Goal: Find specific page/section: Find specific page/section

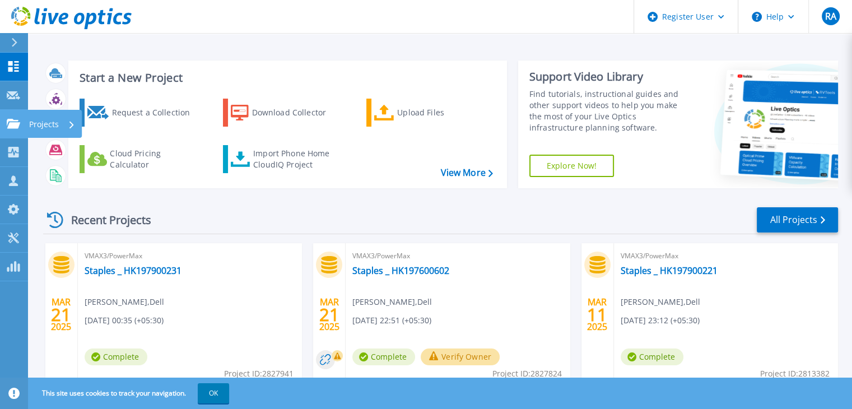
click at [17, 135] on link "Projects Projects" at bounding box center [14, 124] width 28 height 29
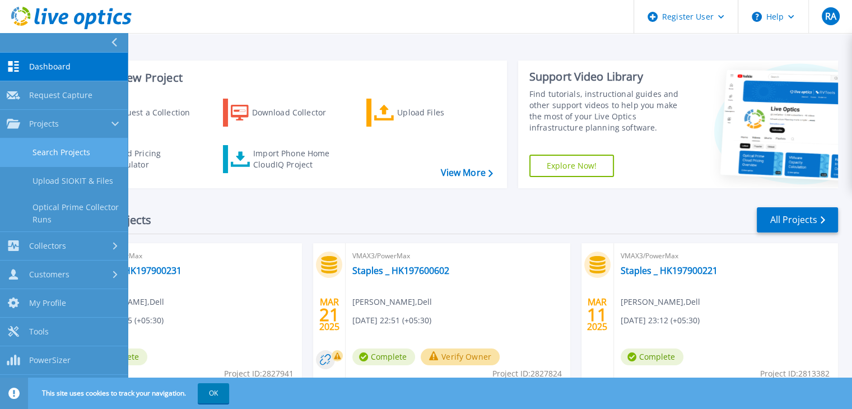
click at [67, 149] on link "Search Projects" at bounding box center [64, 152] width 128 height 29
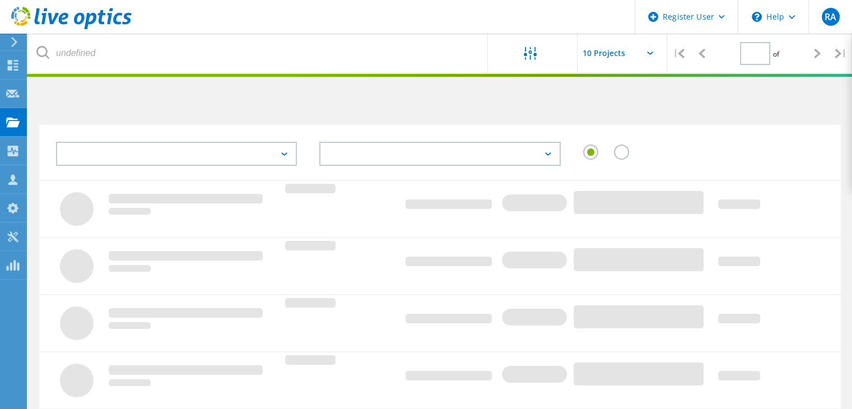
type input "1"
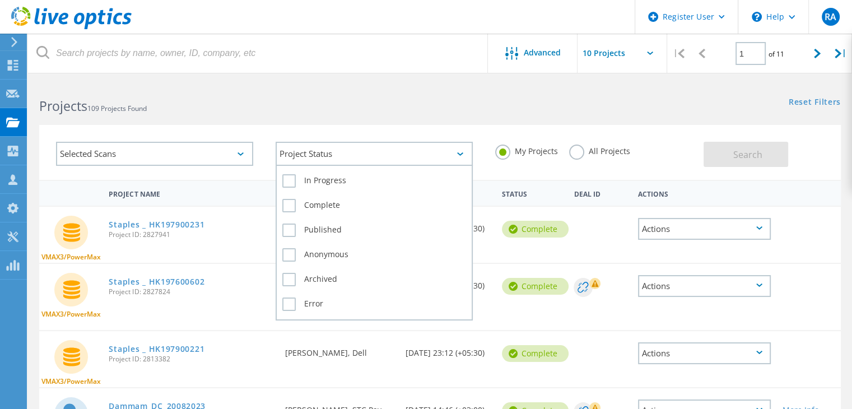
click at [419, 156] on div "Project Status" at bounding box center [373, 154] width 197 height 24
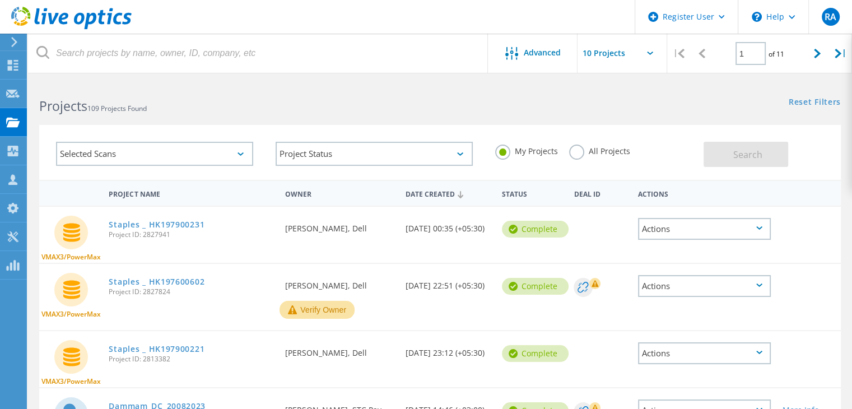
click at [576, 155] on label "All Projects" at bounding box center [599, 149] width 61 height 11
click at [0, 0] on input "All Projects" at bounding box center [0, 0] width 0 height 0
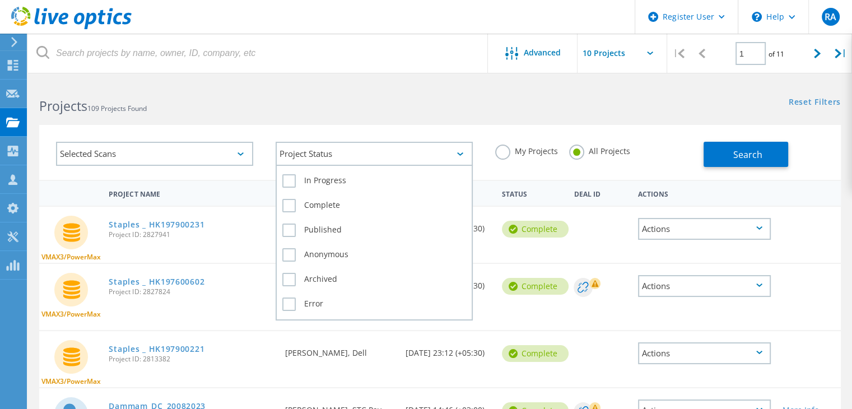
click at [391, 155] on div "Project Status" at bounding box center [373, 154] width 197 height 24
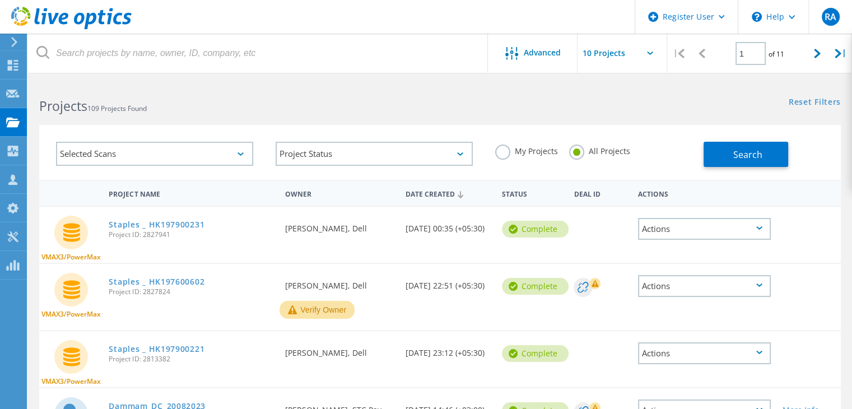
click at [163, 148] on div "Selected Scans" at bounding box center [154, 154] width 197 height 24
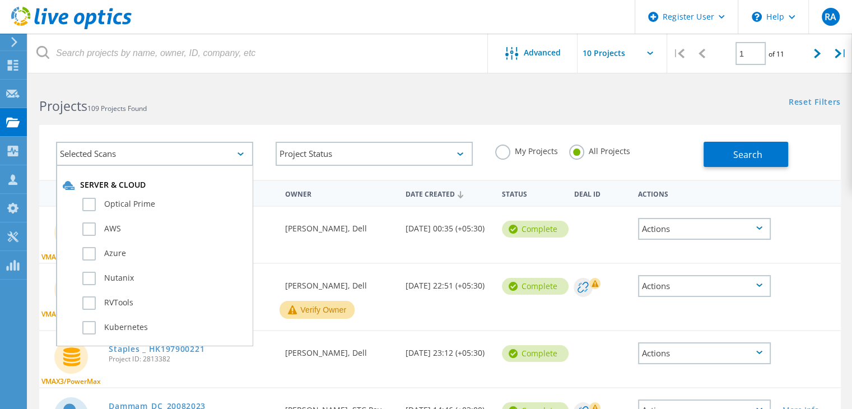
click at [161, 151] on div "Selected Scans" at bounding box center [154, 154] width 197 height 24
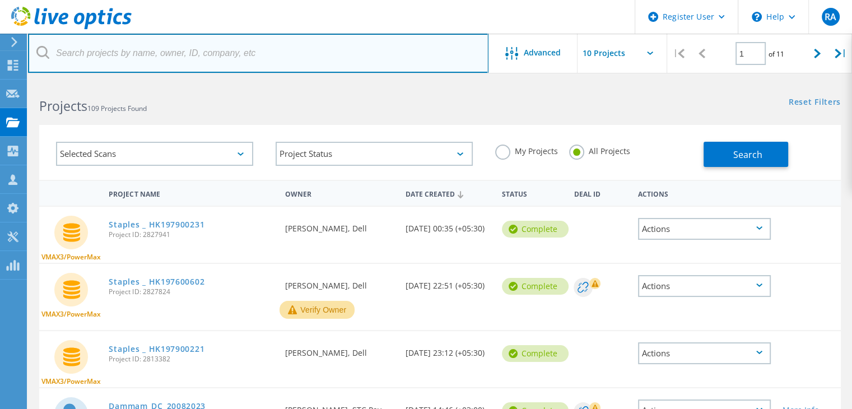
click at [164, 53] on input "text" at bounding box center [258, 53] width 460 height 39
type input "staples"
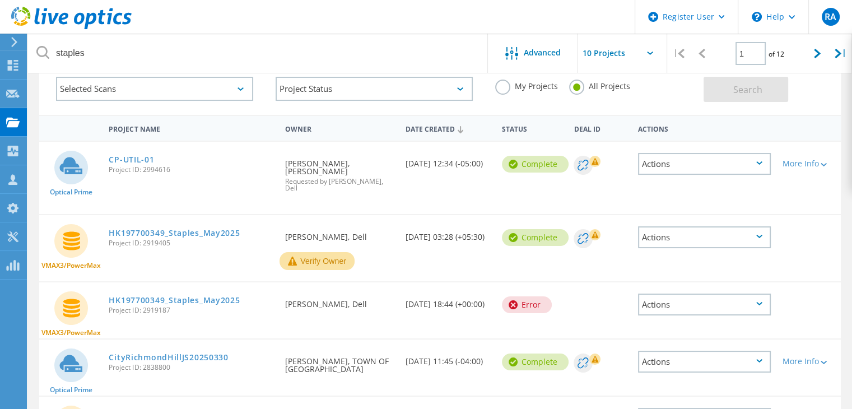
scroll to position [13, 0]
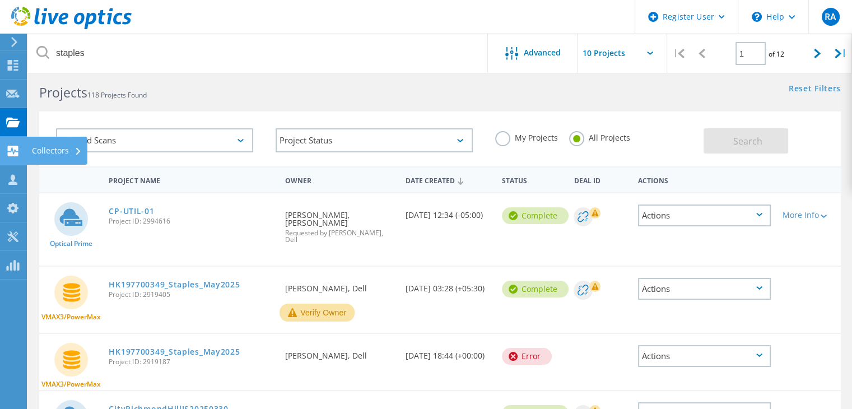
drag, startPoint x: 449, startPoint y: 348, endPoint x: 34, endPoint y: 141, distance: 463.7
click at [339, 108] on div "Selected Scans Project Status In Progress Complete Published Anonymous Archived…" at bounding box center [440, 131] width 824 height 69
click at [167, 141] on div "Selected Scans" at bounding box center [154, 140] width 197 height 24
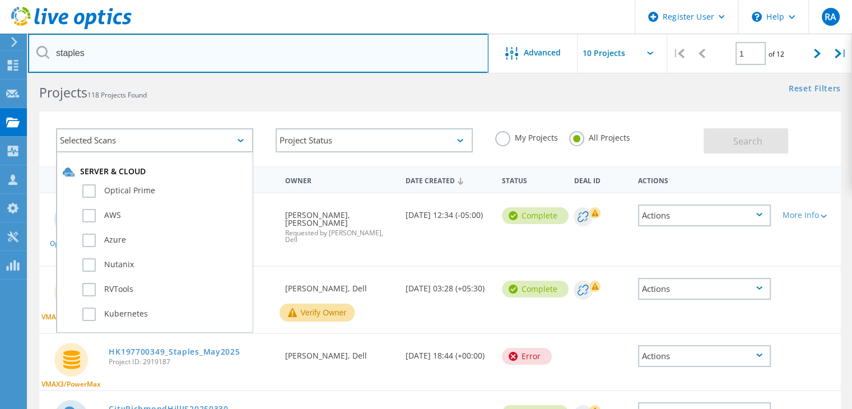
click at [256, 45] on input "staples" at bounding box center [258, 53] width 460 height 39
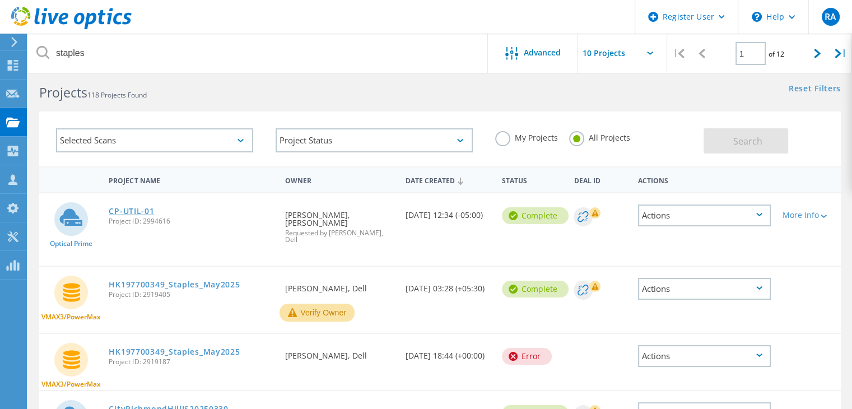
click at [129, 211] on link "CP-UTIL-01" at bounding box center [131, 211] width 45 height 8
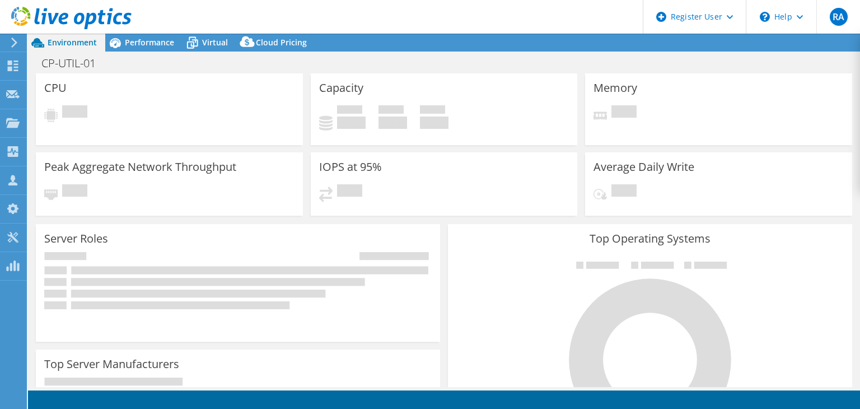
select select "USD"
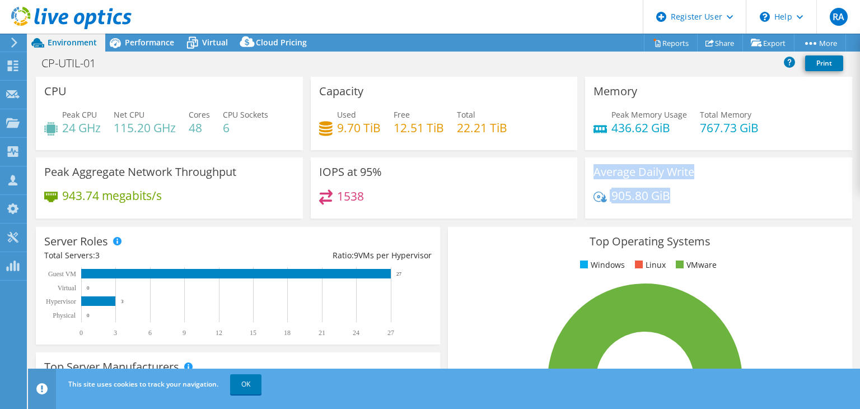
drag, startPoint x: 726, startPoint y: 193, endPoint x: 466, endPoint y: 217, distance: 260.3
click at [466, 217] on div "CPU Peak CPU 24 GHz Net CPU 115.20 GHz Cores 48 CPU Sockets 6 Capacity Used 9.7…" at bounding box center [444, 151] width 824 height 149
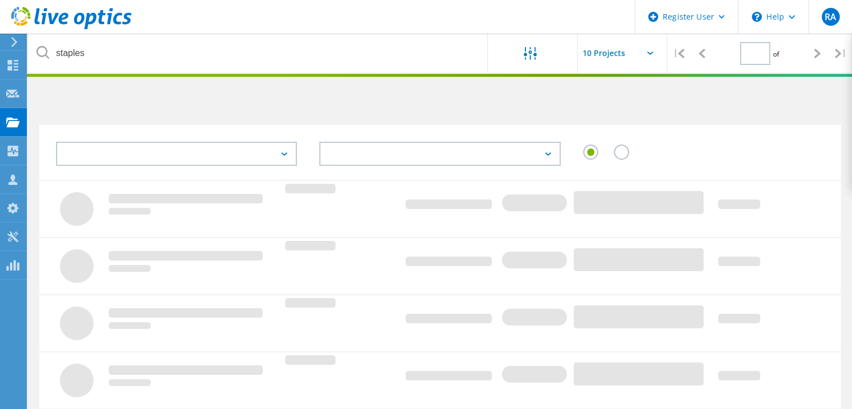
type input "1"
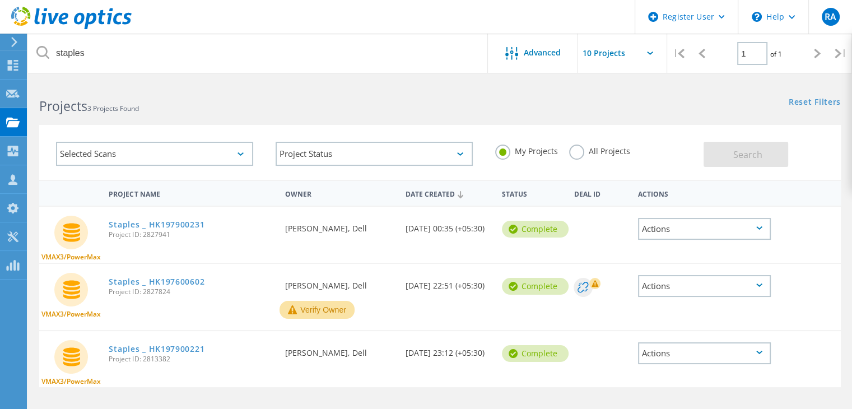
click at [581, 152] on label "All Projects" at bounding box center [599, 149] width 61 height 11
click at [0, 0] on input "All Projects" at bounding box center [0, 0] width 0 height 0
click at [750, 154] on span "Search" at bounding box center [747, 154] width 29 height 12
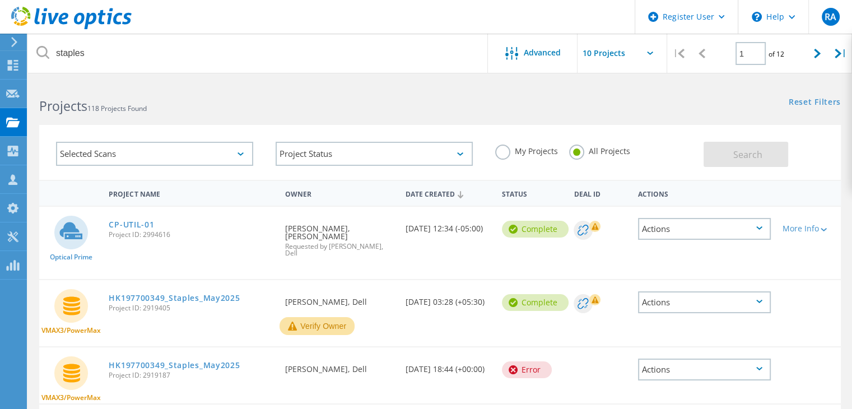
click at [122, 162] on div "Selected Scans" at bounding box center [154, 154] width 197 height 24
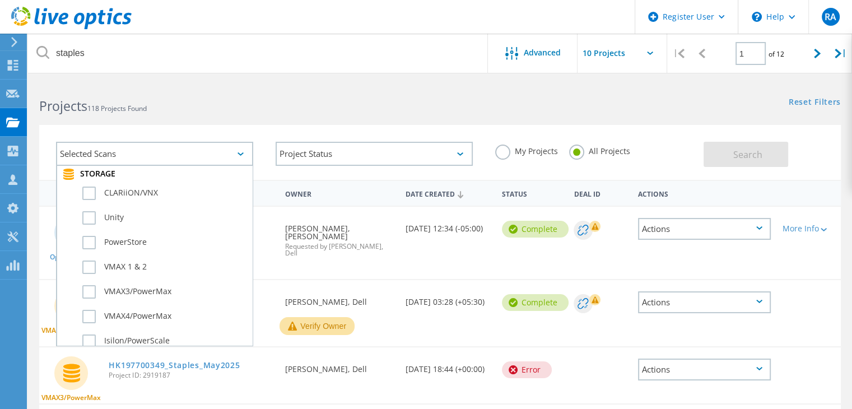
scroll to position [280, 0]
click at [92, 236] on label "VMAX 1 & 2" at bounding box center [164, 242] width 164 height 13
click at [0, 0] on input "VMAX 1 & 2" at bounding box center [0, 0] width 0 height 0
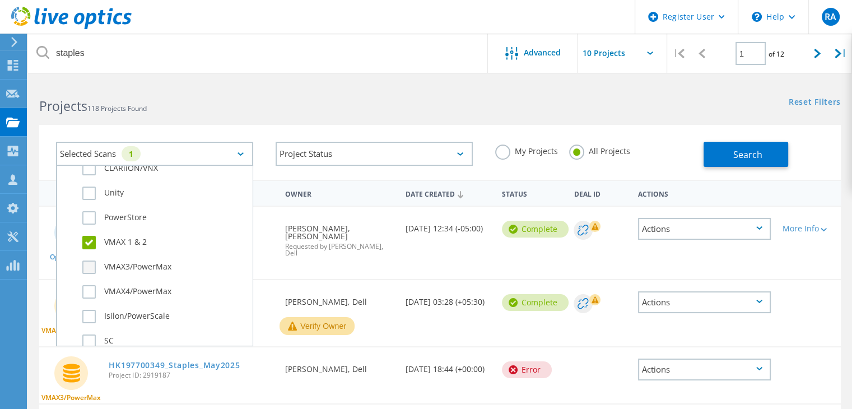
click at [88, 260] on label "VMAX3/PowerMax" at bounding box center [164, 266] width 164 height 13
click at [0, 0] on input "VMAX3/PowerMax" at bounding box center [0, 0] width 0 height 0
click at [87, 285] on label "VMAX4/PowerMax" at bounding box center [164, 291] width 164 height 13
click at [0, 0] on input "VMAX4/PowerMax" at bounding box center [0, 0] width 0 height 0
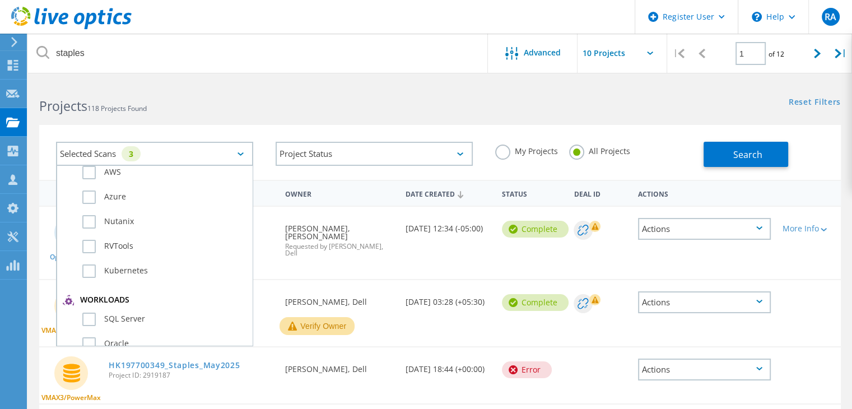
scroll to position [56, 0]
click at [293, 176] on div "Project Status In Progress Complete Published Anonymous Archived Error" at bounding box center [373, 153] width 219 height 46
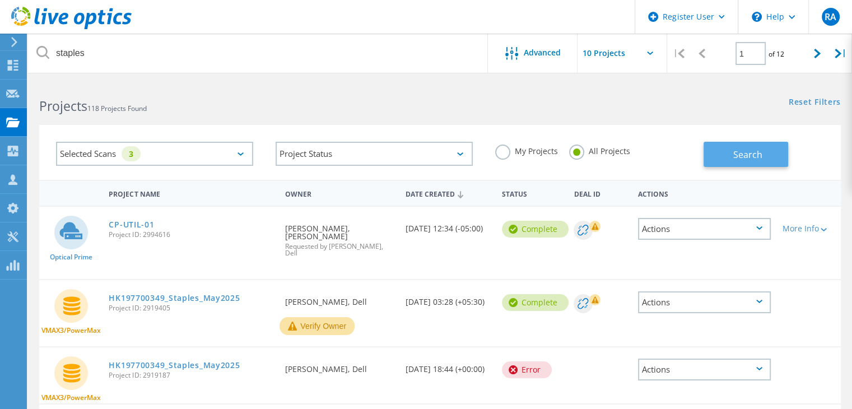
click at [757, 153] on span "Search" at bounding box center [747, 154] width 29 height 12
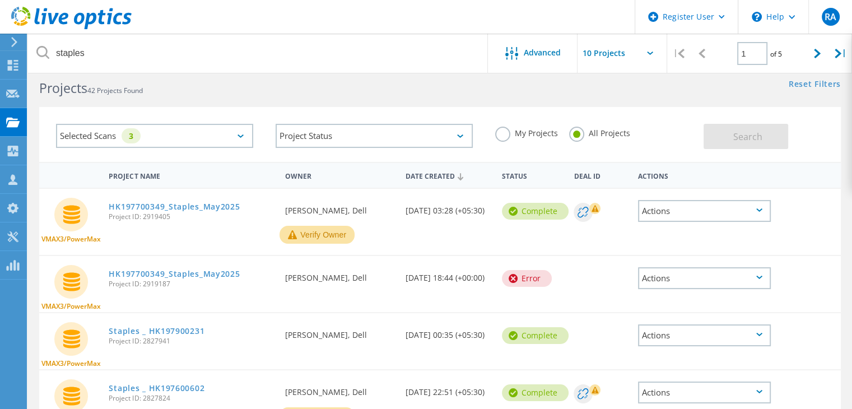
scroll to position [0, 0]
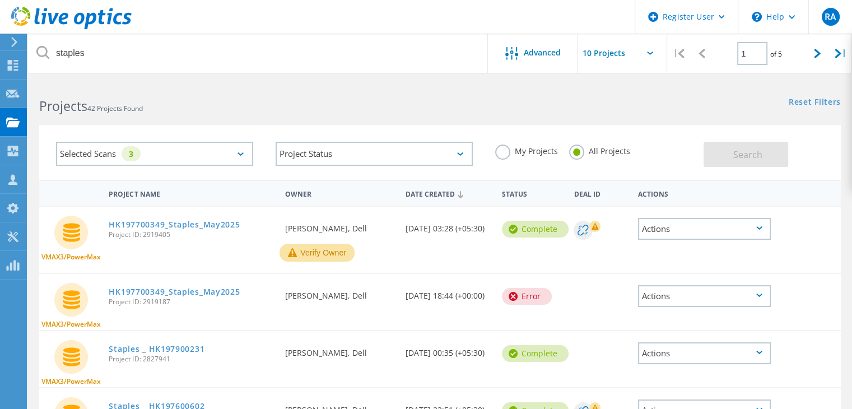
drag, startPoint x: 282, startPoint y: 230, endPoint x: 399, endPoint y: 230, distance: 116.5
click at [399, 230] on div "Requested By Akhilesh Bhat, Dell" at bounding box center [339, 225] width 120 height 37
click at [361, 249] on div "Verify Owner" at bounding box center [339, 253] width 120 height 18
click at [194, 222] on link "HK197700349_Staples_May2025" at bounding box center [174, 225] width 131 height 8
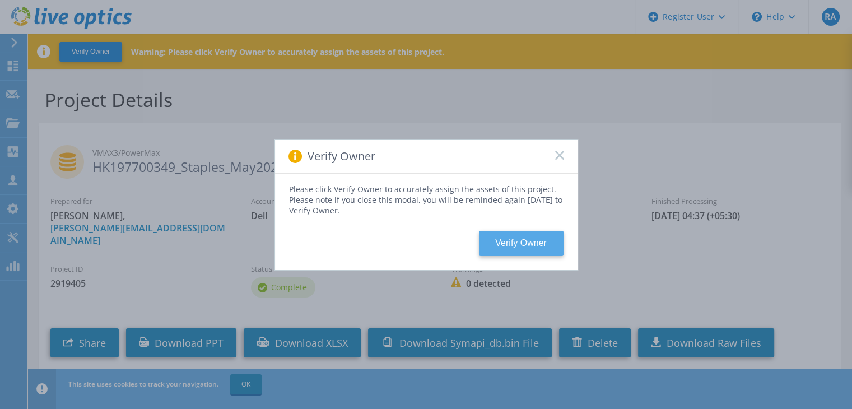
click at [522, 245] on button "Verify Owner" at bounding box center [521, 243] width 85 height 25
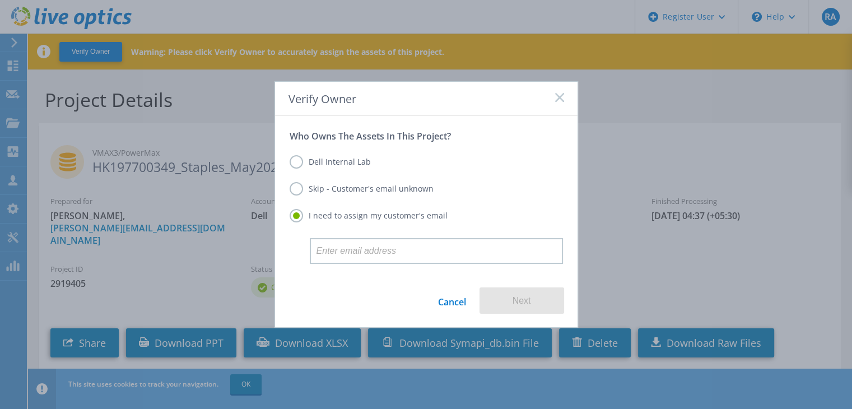
click at [568, 93] on div "Verify Owner" at bounding box center [426, 99] width 302 height 34
click at [559, 97] on icon at bounding box center [559, 97] width 9 height 9
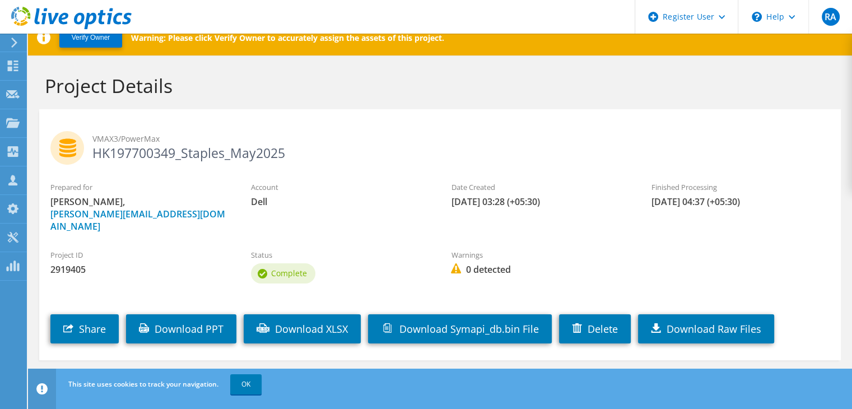
scroll to position [20, 0]
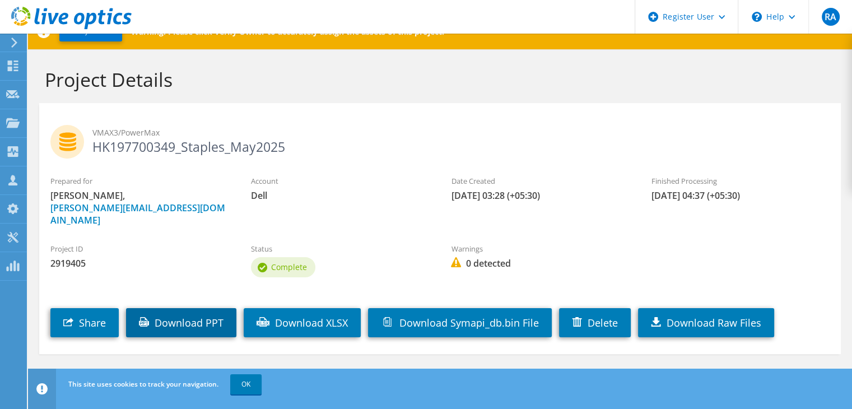
click at [157, 313] on link "Download PPT" at bounding box center [181, 322] width 110 height 29
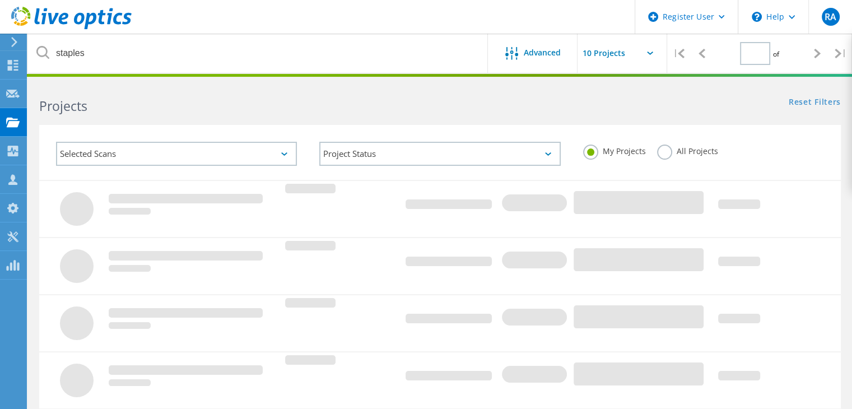
type input "1"
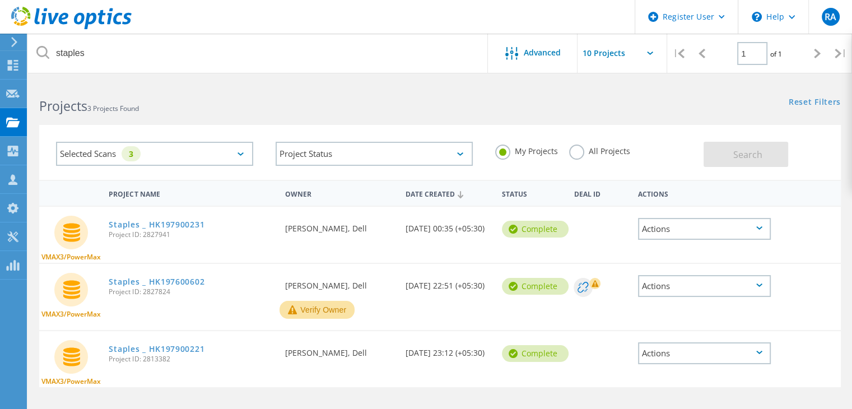
click at [581, 149] on label "All Projects" at bounding box center [599, 149] width 61 height 11
click at [0, 0] on input "All Projects" at bounding box center [0, 0] width 0 height 0
click at [740, 155] on span "Search" at bounding box center [747, 154] width 29 height 12
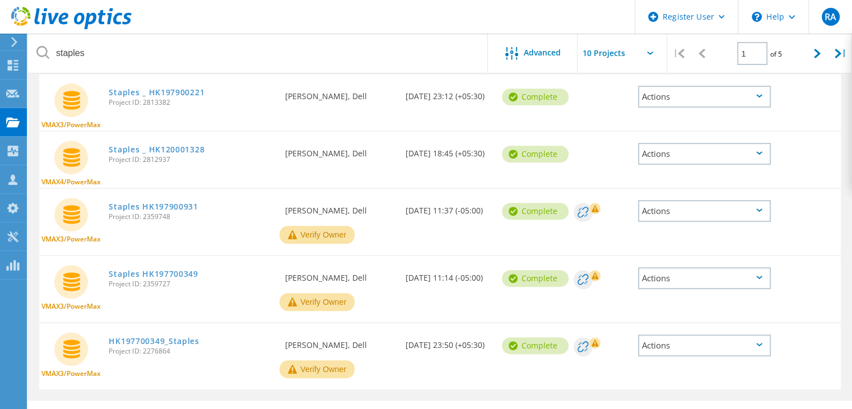
scroll to position [470, 0]
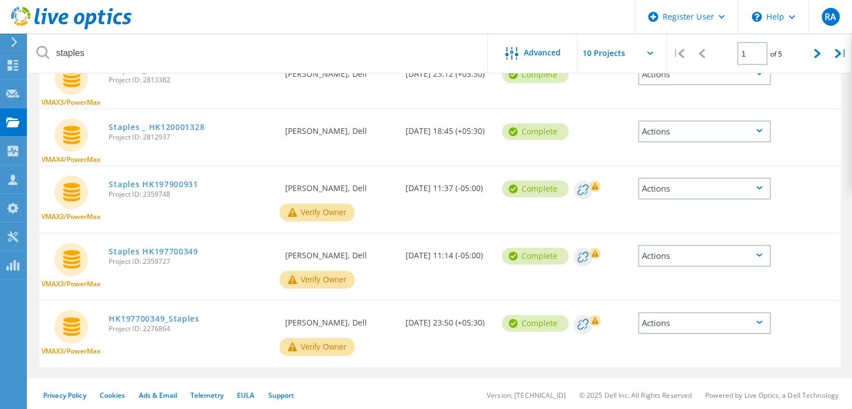
click at [236, 200] on div "Staples HK197900931 Project ID: 2359748" at bounding box center [191, 187] width 176 height 43
click at [171, 180] on link "Staples HK197900931" at bounding box center [153, 184] width 89 height 8
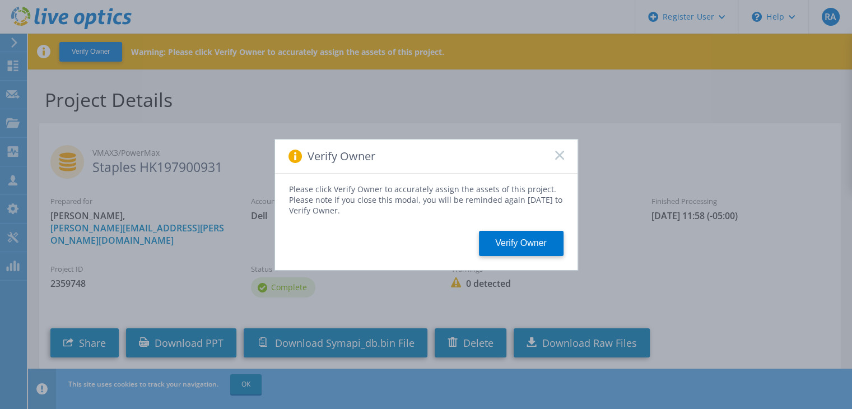
click at [561, 152] on icon at bounding box center [559, 155] width 9 height 9
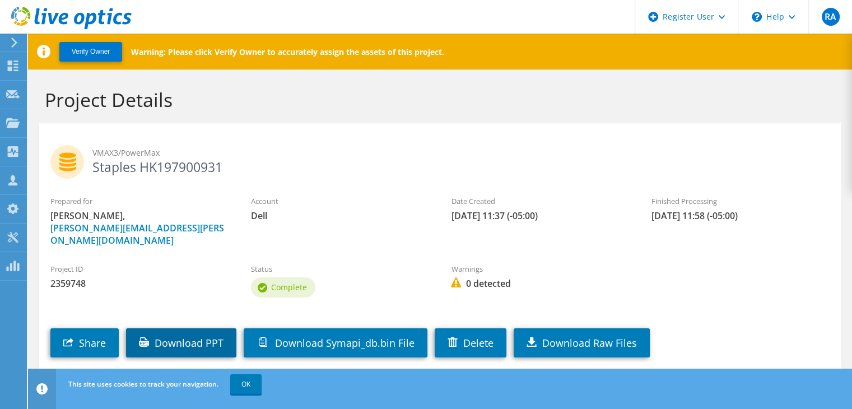
click at [190, 338] on link "Download PPT" at bounding box center [181, 342] width 110 height 29
